Goal: Task Accomplishment & Management: Manage account settings

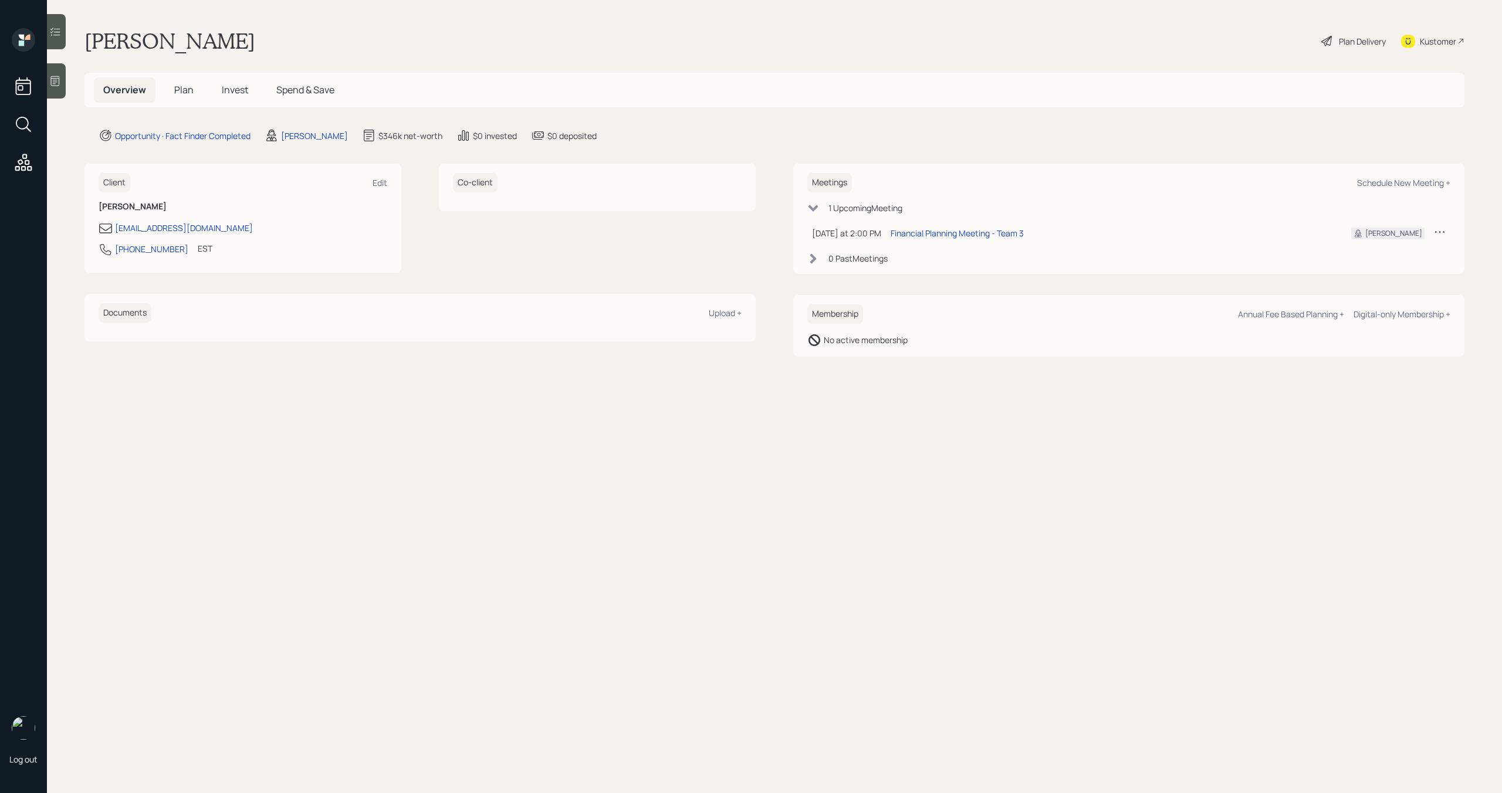
click at [1440, 232] on icon at bounding box center [1439, 232] width 9 height 2
click at [1381, 267] on div "Cancel" at bounding box center [1403, 265] width 85 height 11
